Goal: Task Accomplishment & Management: Use online tool/utility

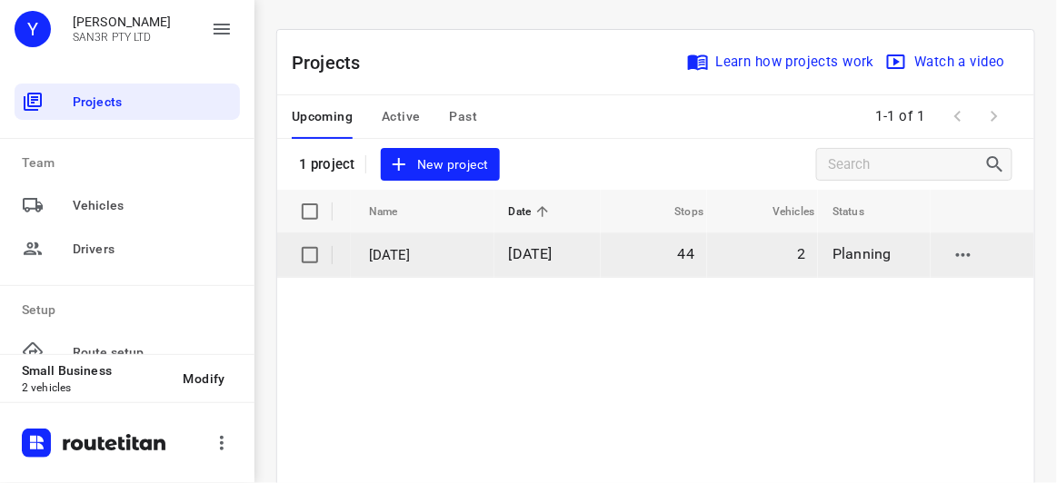
click at [549, 264] on td "[DATE]" at bounding box center [547, 256] width 106 height 44
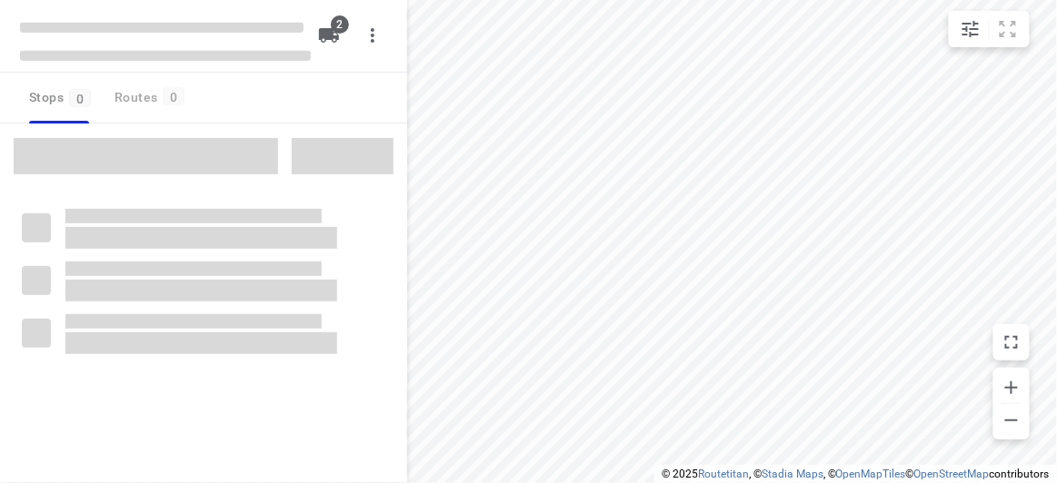
type input "distance"
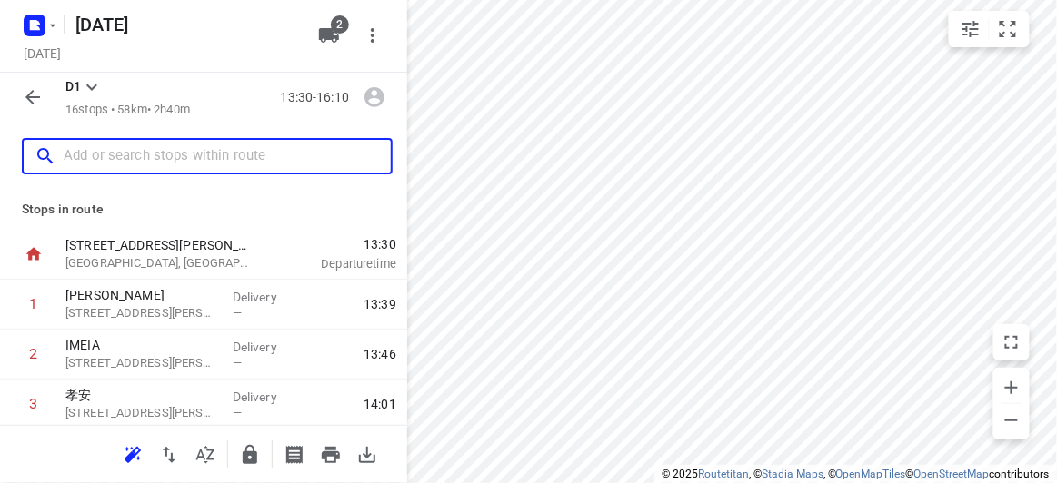
click at [192, 154] on input "text" at bounding box center [227, 157] width 327 height 28
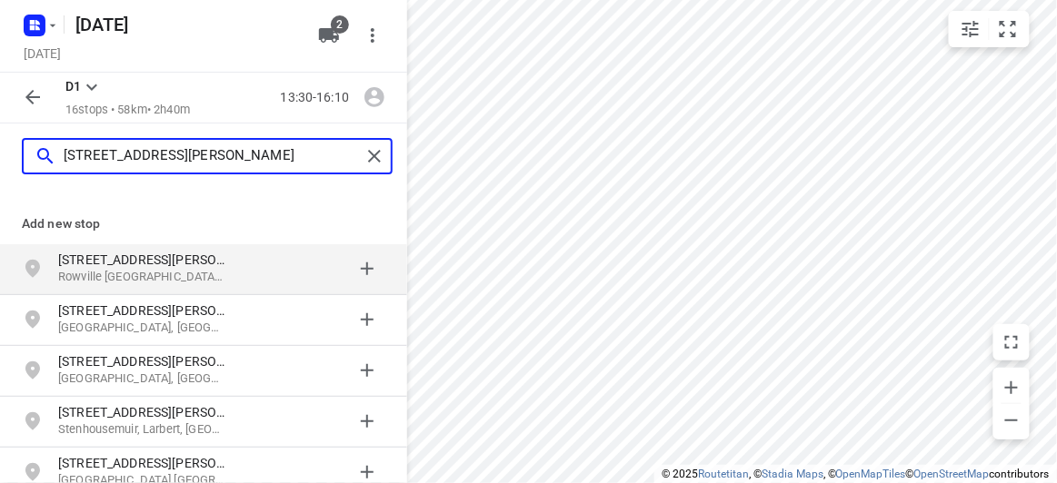
type input "[STREET_ADDRESS][PERSON_NAME]"
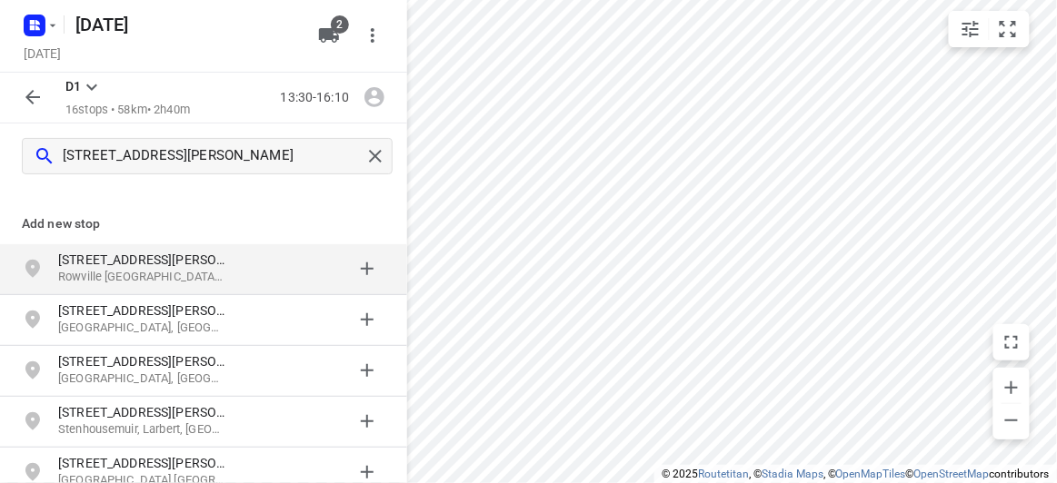
click at [233, 276] on div "[STREET_ADDRESS][PERSON_NAME]" at bounding box center [150, 269] width 185 height 36
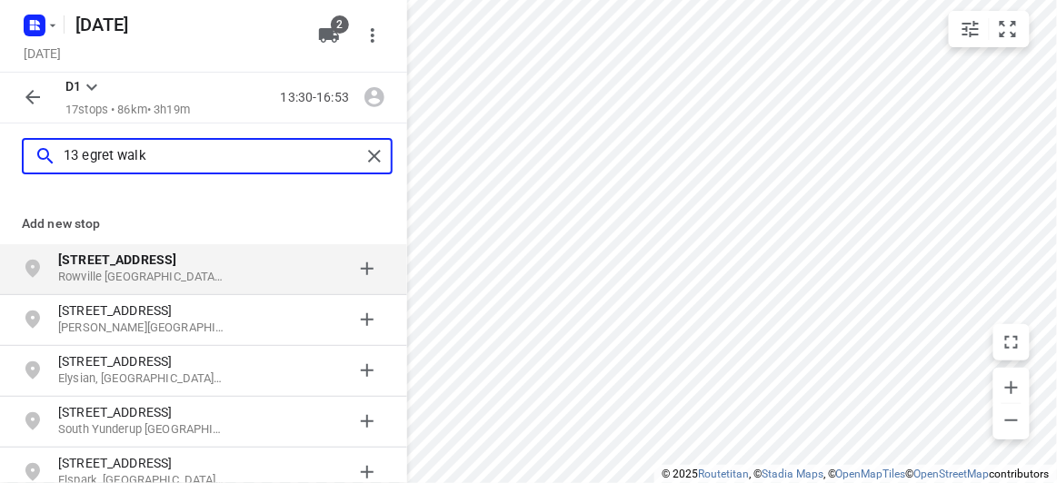
type input "13 egret walk"
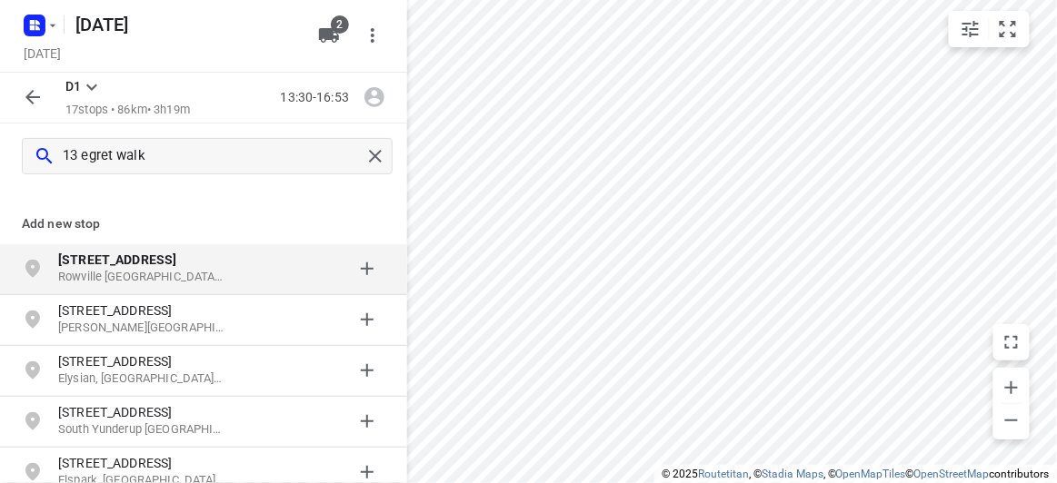
click at [204, 283] on p "Rowville [GEOGRAPHIC_DATA], [GEOGRAPHIC_DATA]" at bounding box center [141, 277] width 167 height 17
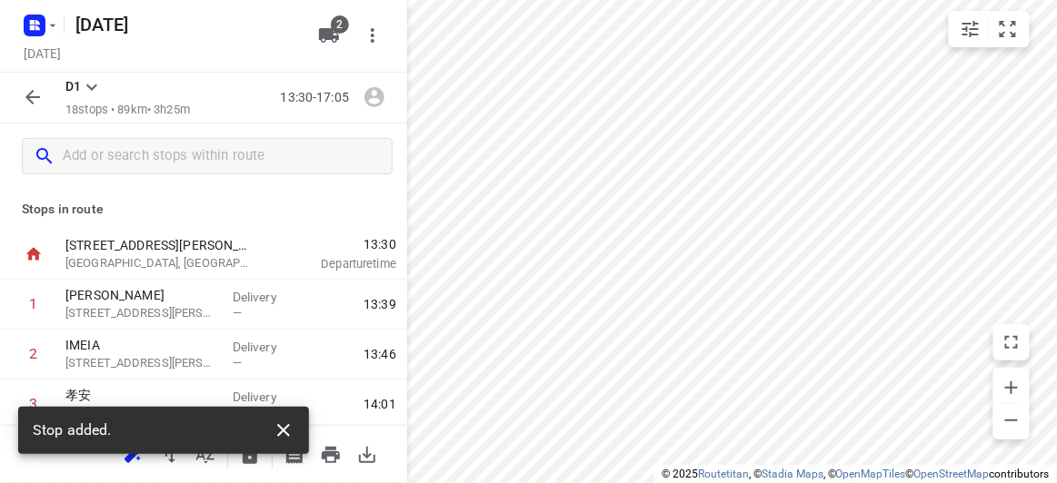
click at [277, 431] on icon "button" at bounding box center [284, 431] width 22 height 22
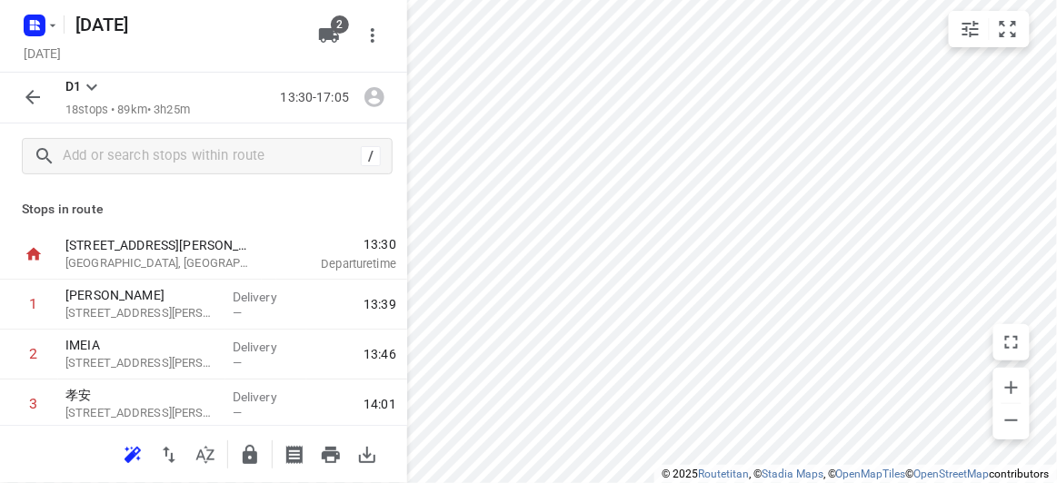
click at [108, 446] on div at bounding box center [203, 454] width 407 height 58
click at [123, 452] on icon "button" at bounding box center [133, 455] width 22 height 22
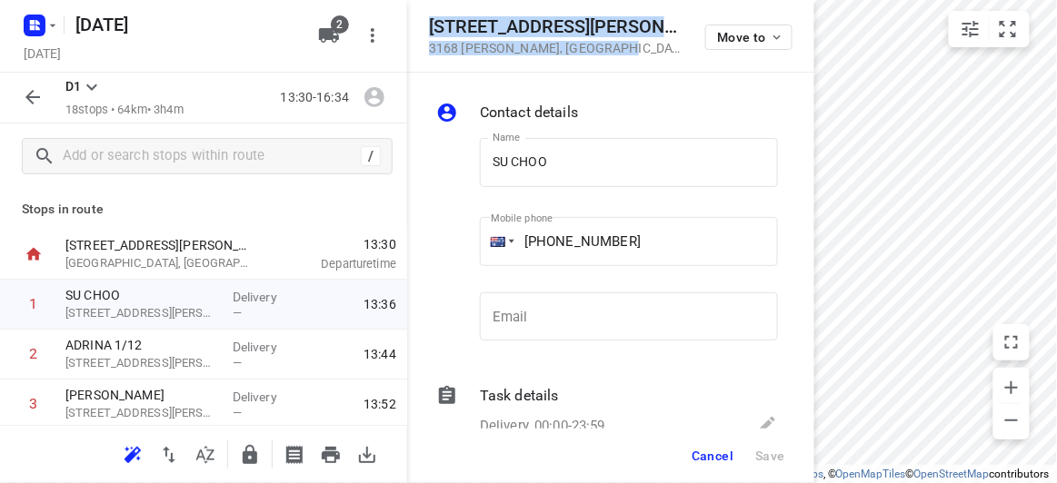
drag, startPoint x: 591, startPoint y: 45, endPoint x: 417, endPoint y: 16, distance: 176.0
click at [417, 16] on div "[STREET_ADDRESS][PERSON_NAME][PERSON_NAME] Move to" at bounding box center [610, 36] width 407 height 73
copy div "[STREET_ADDRESS][PERSON_NAME][PERSON_NAME]"
click at [325, 28] on icon "button" at bounding box center [329, 35] width 20 height 15
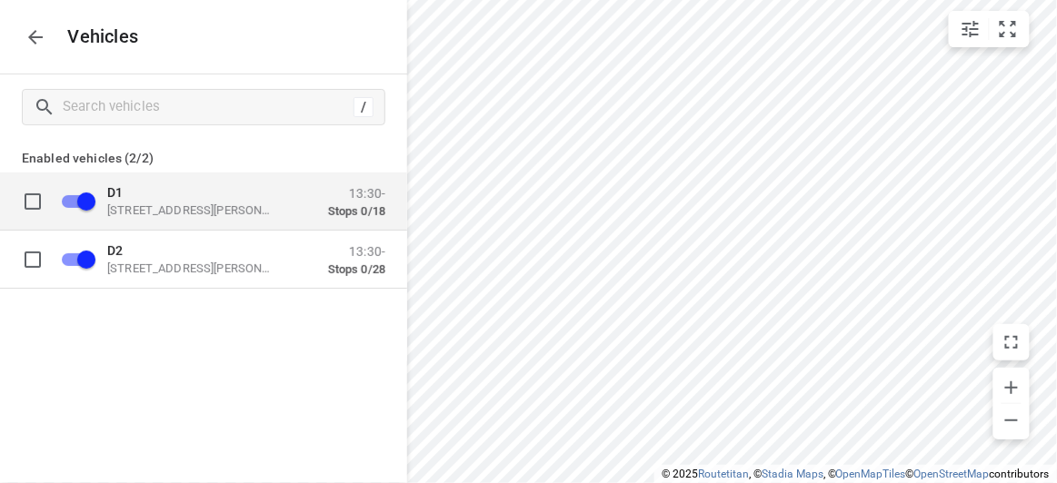
click at [212, 223] on div "D1 [STREET_ADDRESS][PERSON_NAME] 13:30- Stops 0/18" at bounding box center [218, 201] width 334 height 57
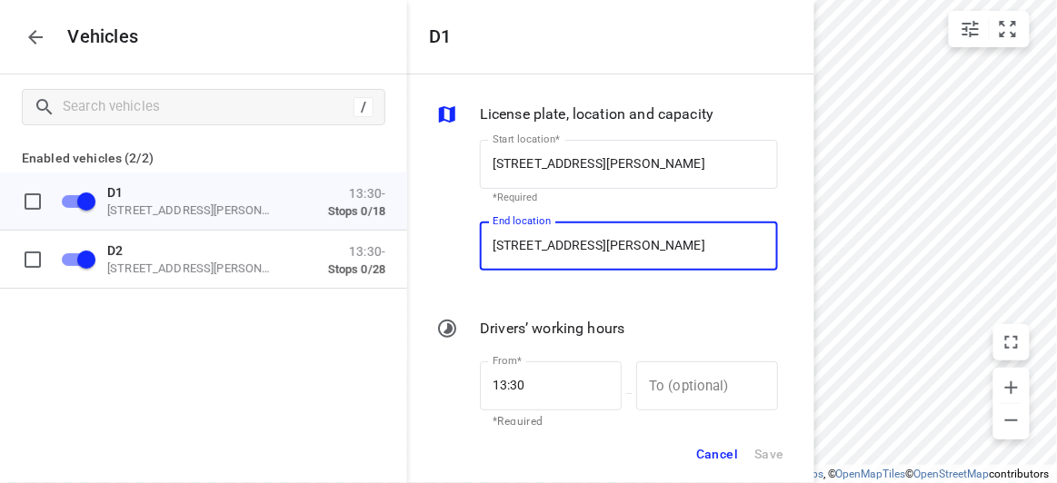
click at [630, 236] on input "[STREET_ADDRESS][PERSON_NAME]" at bounding box center [629, 246] width 298 height 49
paste input "[STREET_ADDRESS][PERSON_NAME][PERSON_NAME]"
type input "[STREET_ADDRESS][PERSON_NAME][PERSON_NAME]"
click at [772, 449] on span "Save" at bounding box center [769, 454] width 30 height 23
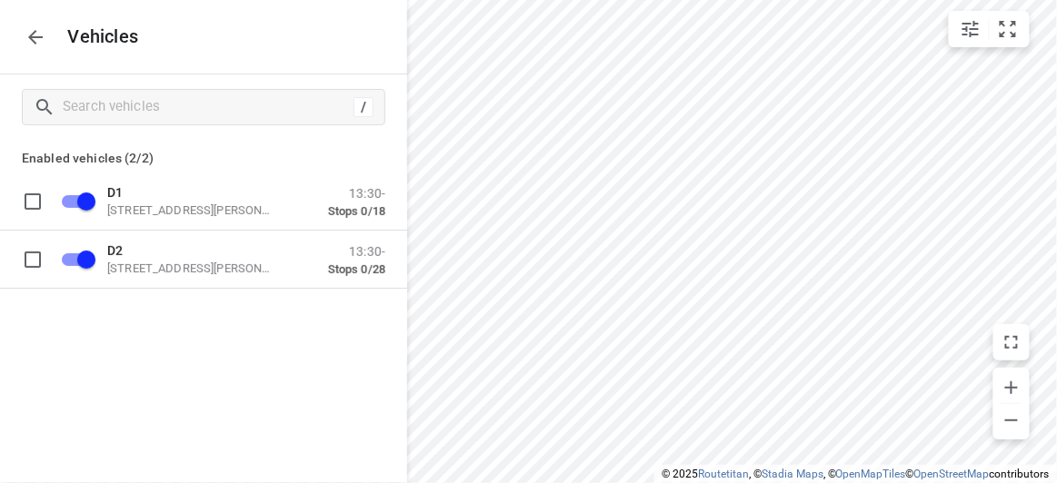
drag, startPoint x: 48, startPoint y: 41, endPoint x: 32, endPoint y: 69, distance: 32.6
click at [47, 41] on button "button" at bounding box center [35, 37] width 36 height 36
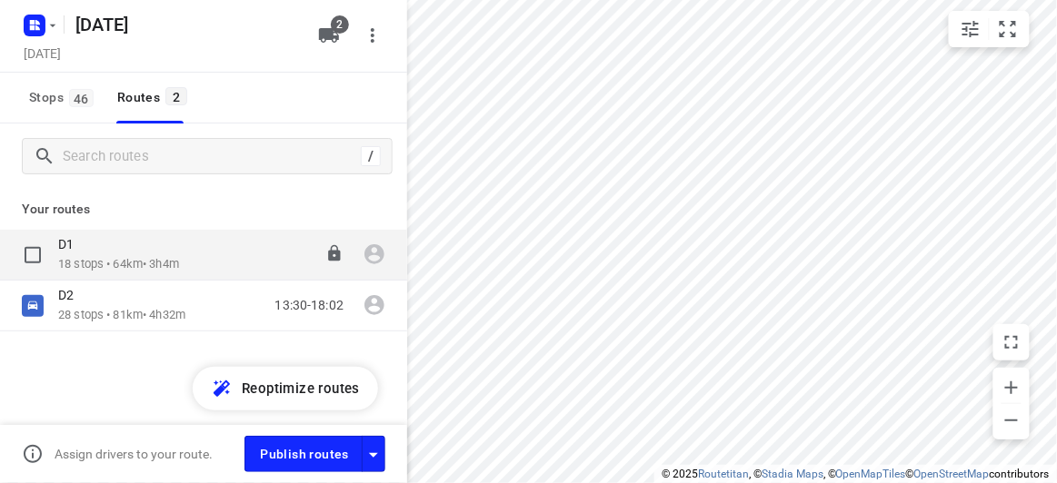
click at [75, 264] on p "18 stops • 64km • 3h4m" at bounding box center [118, 264] width 121 height 17
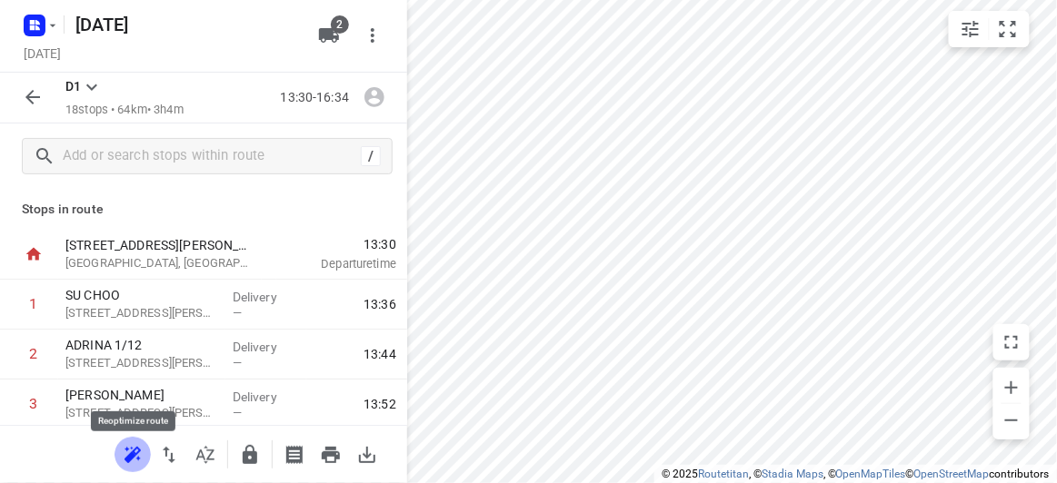
click at [125, 459] on icon "button" at bounding box center [130, 458] width 12 height 12
